Goal: Find specific page/section: Find specific page/section

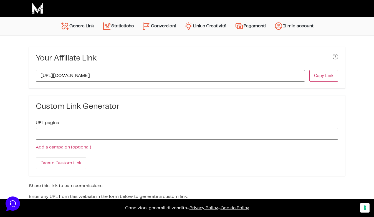
click at [122, 27] on link "Statistiche" at bounding box center [118, 25] width 40 height 13
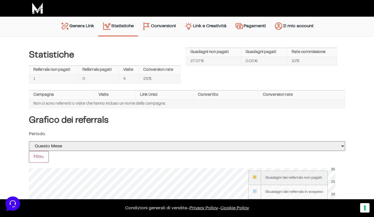
click at [157, 27] on link "Conversioni" at bounding box center [159, 26] width 42 height 14
